Goal: Task Accomplishment & Management: Manage account settings

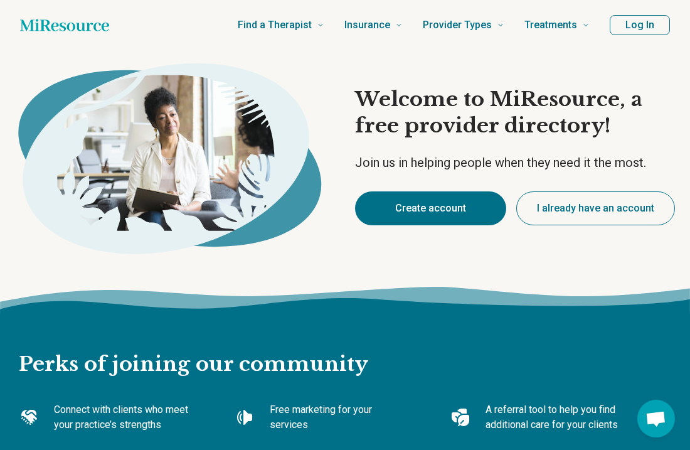
click at [460, 207] on button "Create account" at bounding box center [430, 208] width 151 height 34
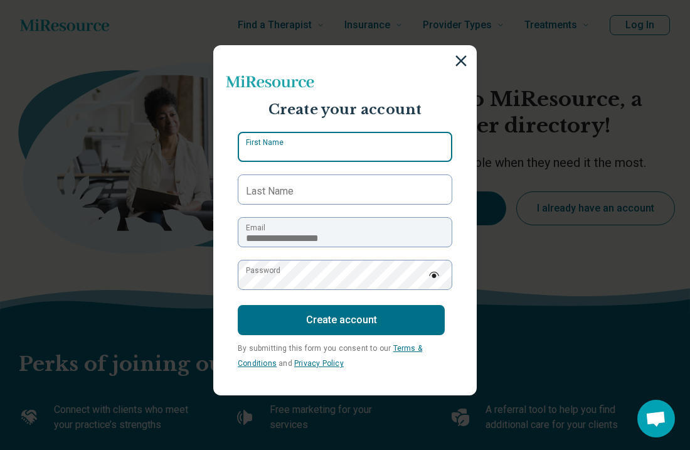
click at [326, 152] on input "First Name" at bounding box center [345, 147] width 215 height 30
type input "****"
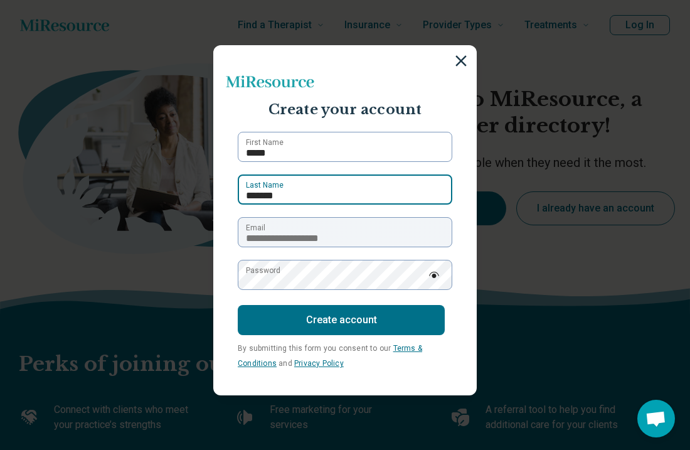
type input "*******"
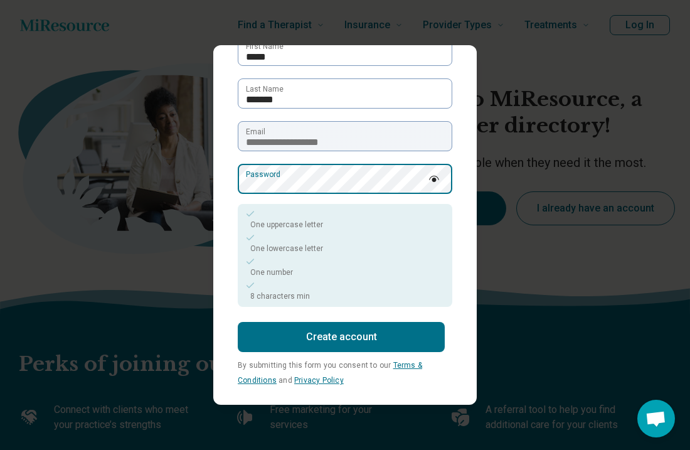
scroll to position [104, 0]
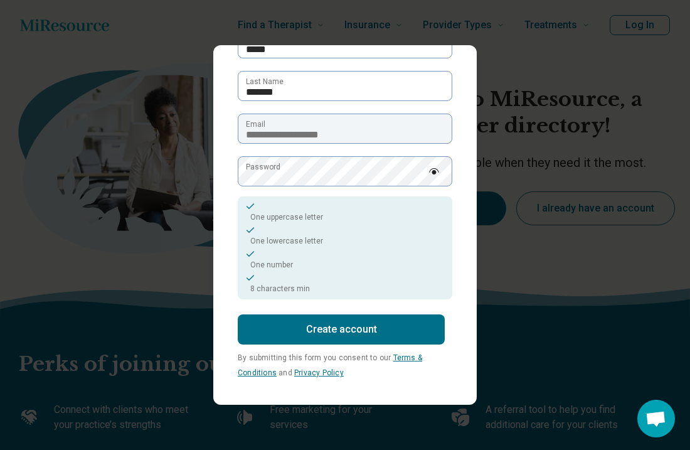
click at [320, 323] on button "Create account" at bounding box center [341, 329] width 207 height 30
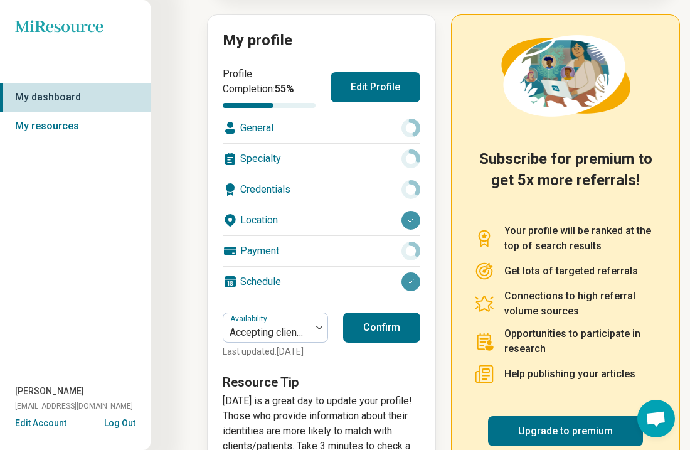
scroll to position [183, 0]
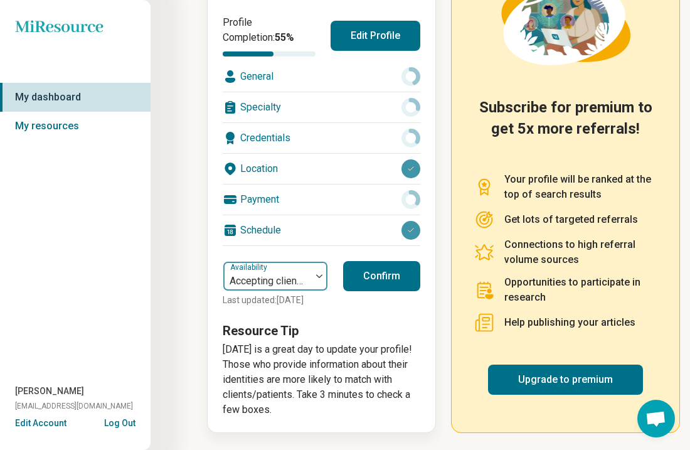
click at [301, 284] on div at bounding box center [267, 281] width 78 height 18
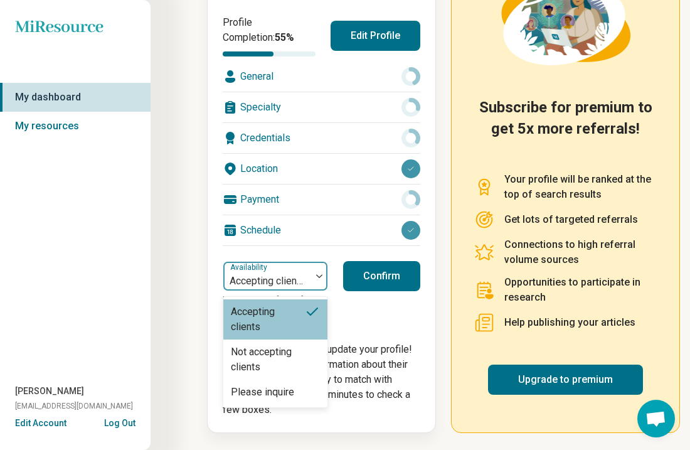
click at [380, 322] on h3 "Resource Tip" at bounding box center [322, 331] width 198 height 18
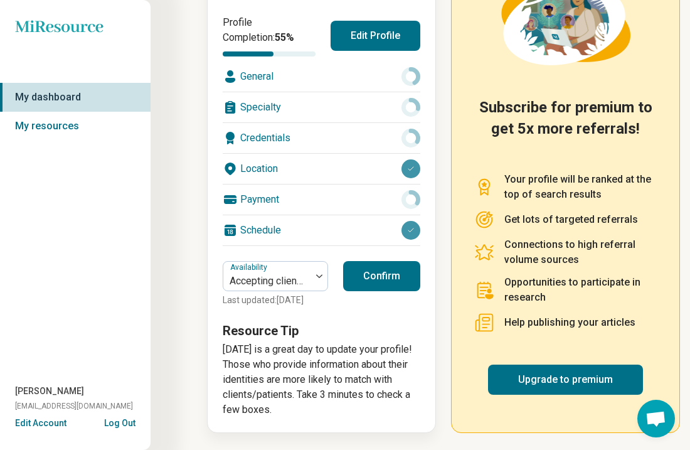
click at [412, 199] on icon at bounding box center [411, 199] width 19 height 19
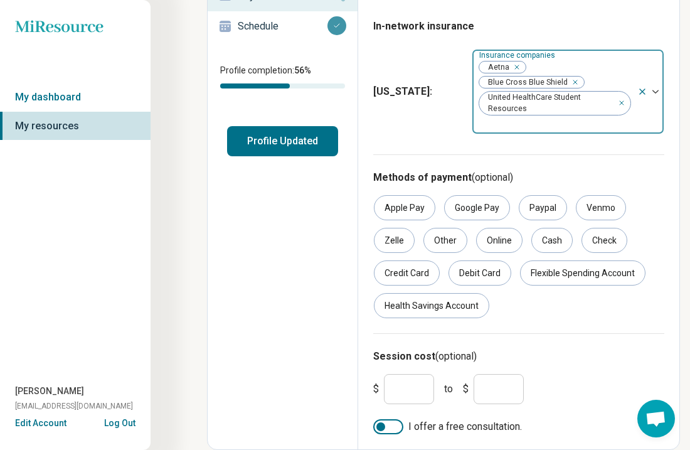
scroll to position [217, 0]
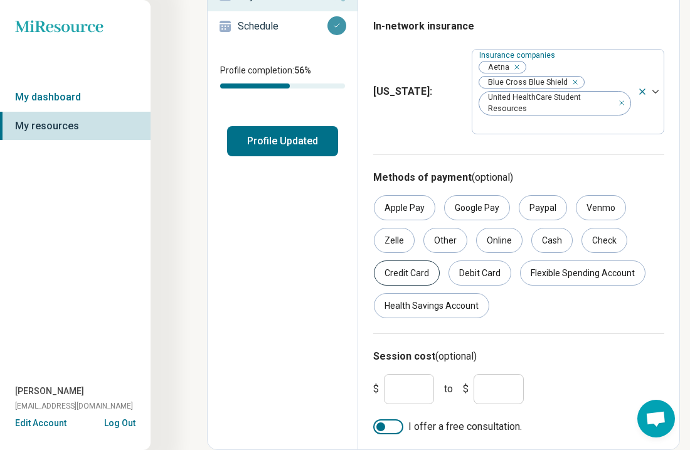
click at [421, 277] on div "Credit Card" at bounding box center [407, 272] width 66 height 25
click at [427, 310] on div "Health Savings Account" at bounding box center [431, 305] width 115 height 25
click at [422, 287] on div "Apple Pay Google Pay Paypal Venmo Zelle Other Online Cash Check Credit Card Deb…" at bounding box center [518, 256] width 291 height 123
click at [419, 278] on div "Credit Card" at bounding box center [407, 272] width 66 height 25
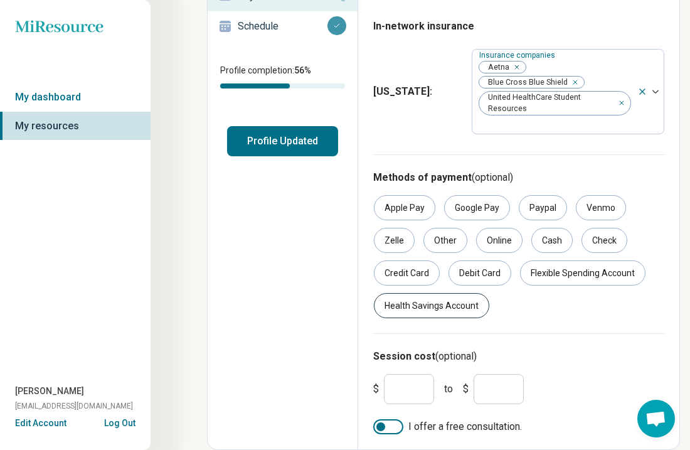
click at [421, 300] on div "Health Savings Account" at bounding box center [431, 305] width 115 height 25
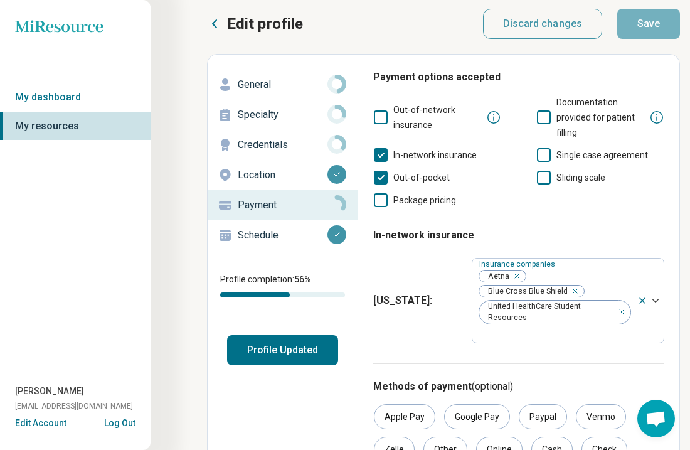
scroll to position [0, 0]
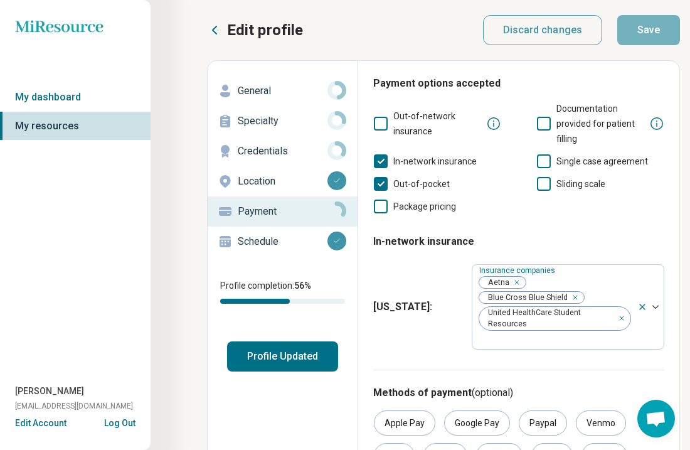
click at [302, 159] on div "Credentials" at bounding box center [283, 151] width 130 height 20
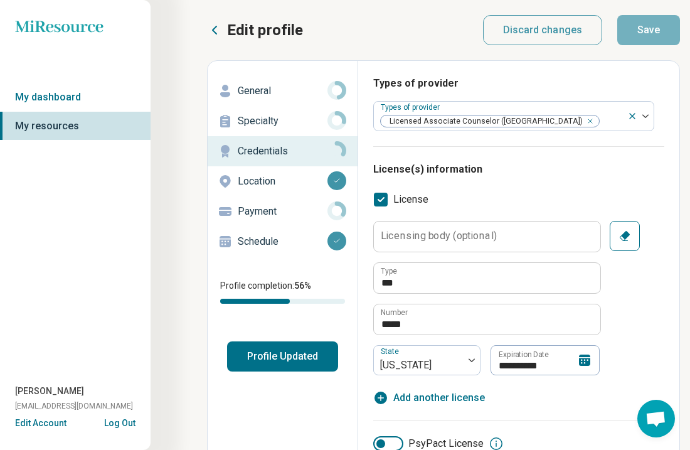
click at [283, 88] on p "General" at bounding box center [283, 90] width 90 height 15
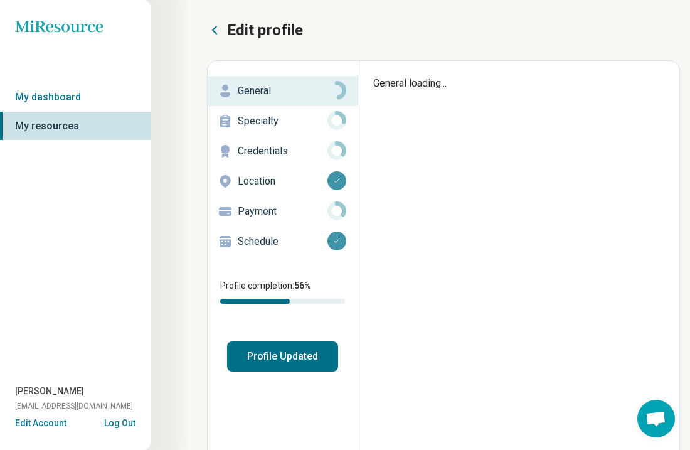
type textarea "*"
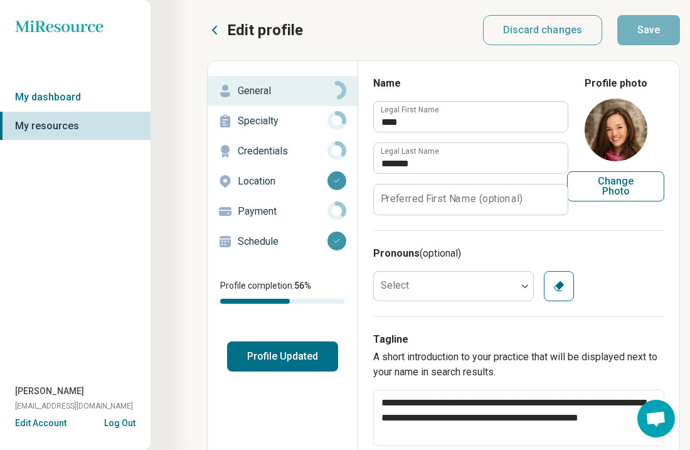
click at [298, 124] on p "Specialty" at bounding box center [283, 121] width 90 height 15
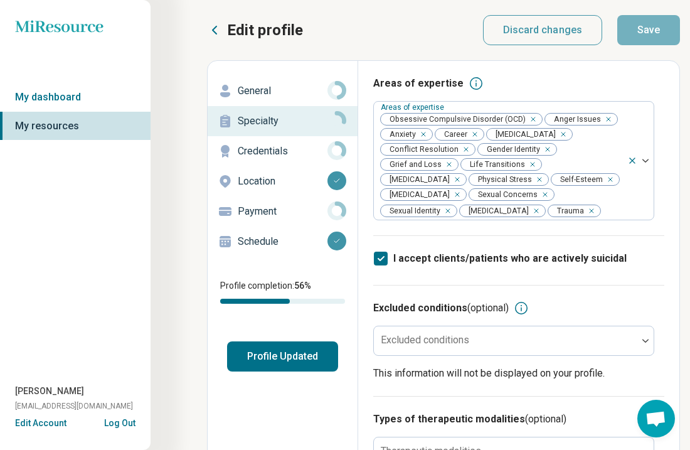
click at [281, 370] on button "Profile Updated" at bounding box center [282, 356] width 111 height 30
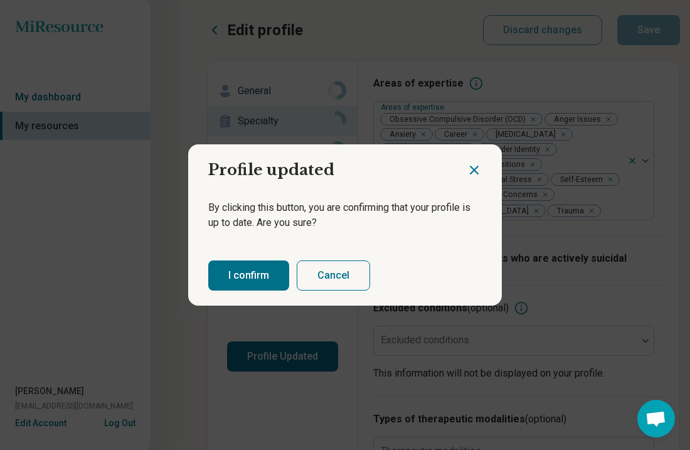
click at [245, 278] on button "I confirm" at bounding box center [248, 275] width 81 height 30
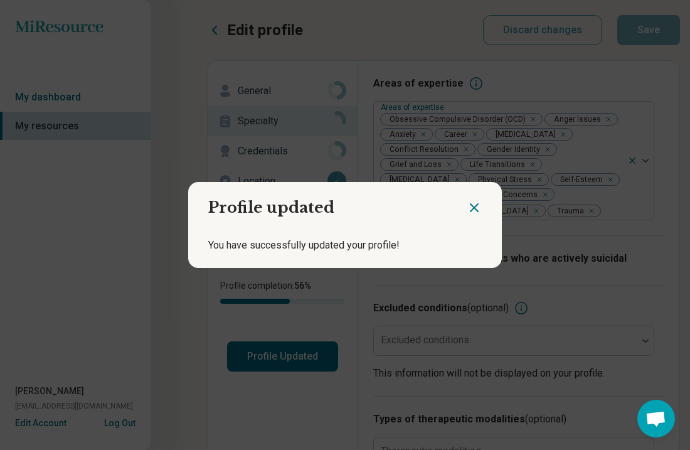
click at [67, 181] on div "Profile updated You have successfully updated your profile!" at bounding box center [345, 225] width 690 height 450
click at [474, 211] on icon "Close dialog" at bounding box center [474, 207] width 15 height 15
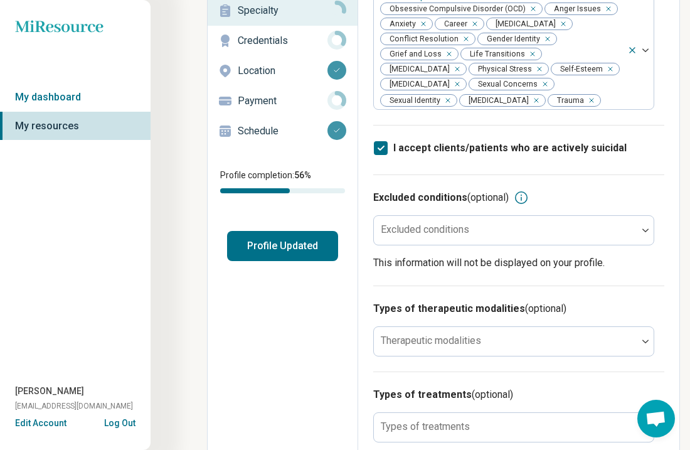
scroll to position [454, 0]
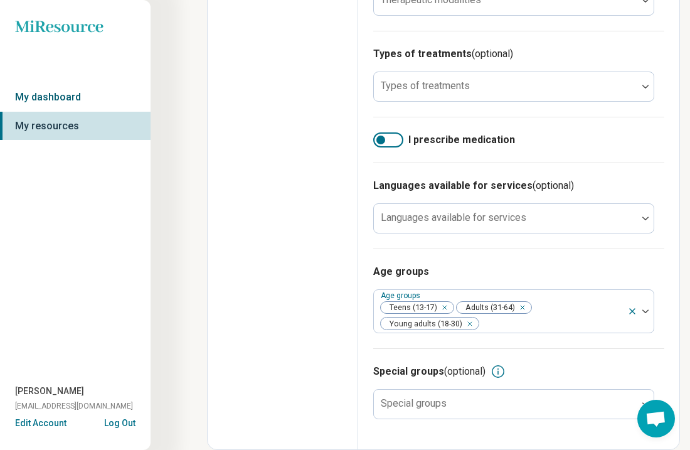
click at [76, 88] on link "My dashboard" at bounding box center [75, 97] width 151 height 29
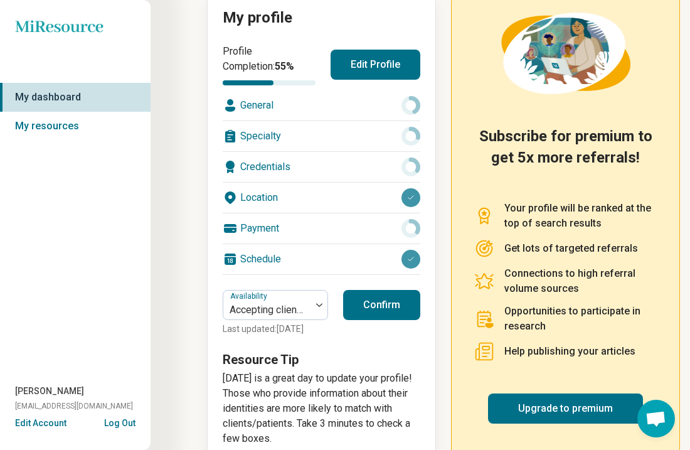
scroll to position [183, 0]
